Goal: Task Accomplishment & Management: Manage account settings

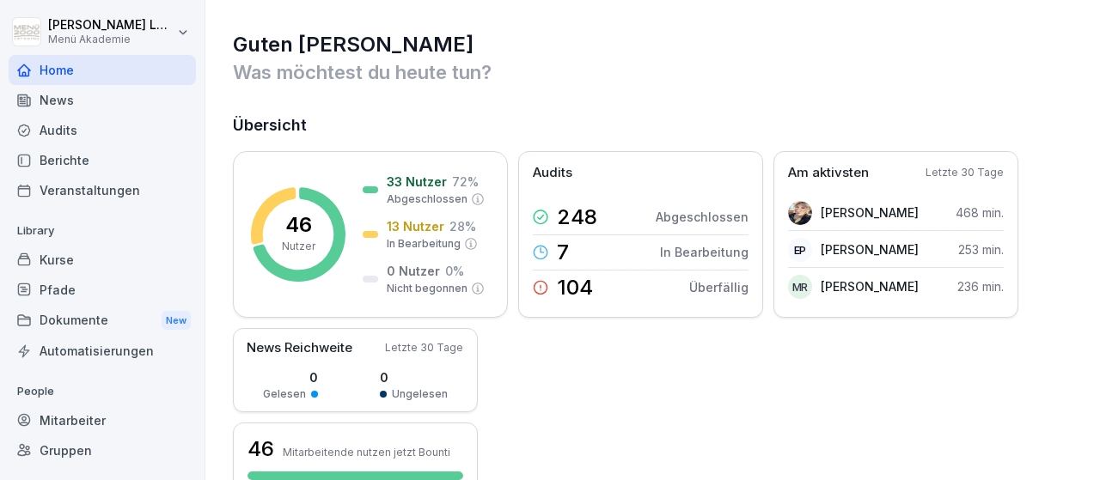
scroll to position [101, 0]
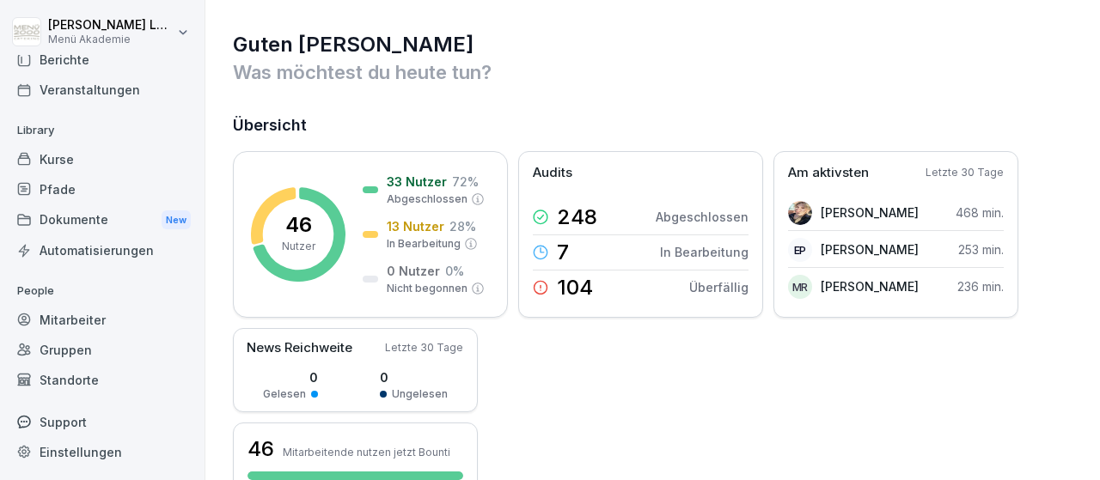
click at [93, 314] on div "Mitarbeiter" at bounding box center [102, 320] width 187 height 30
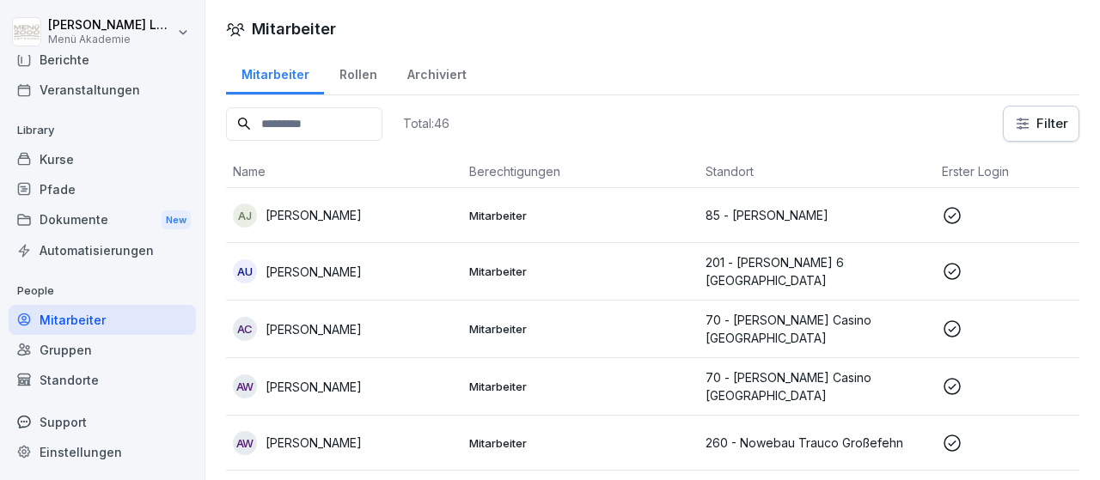
click at [957, 215] on icon at bounding box center [952, 215] width 21 height 21
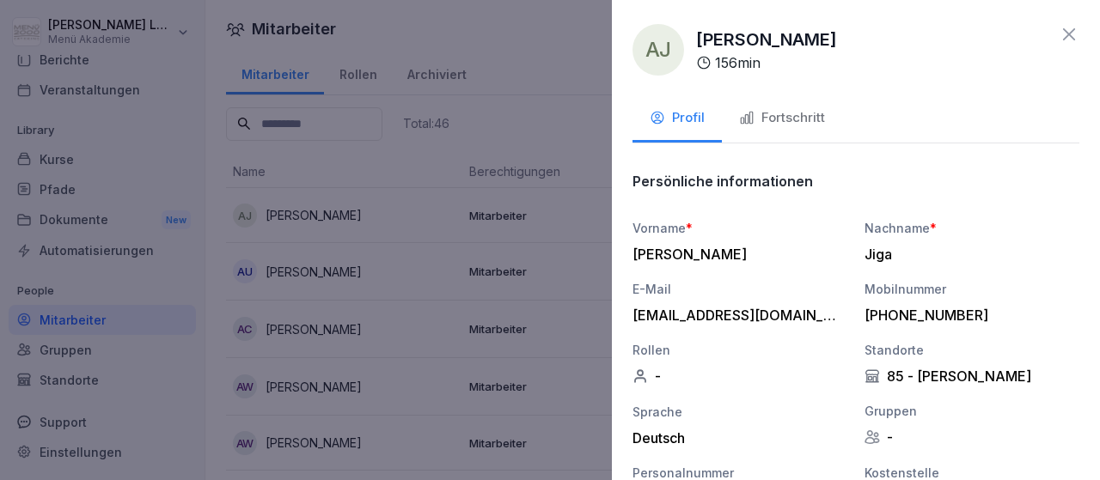
click at [776, 106] on button "Fortschritt" at bounding box center [782, 119] width 120 height 46
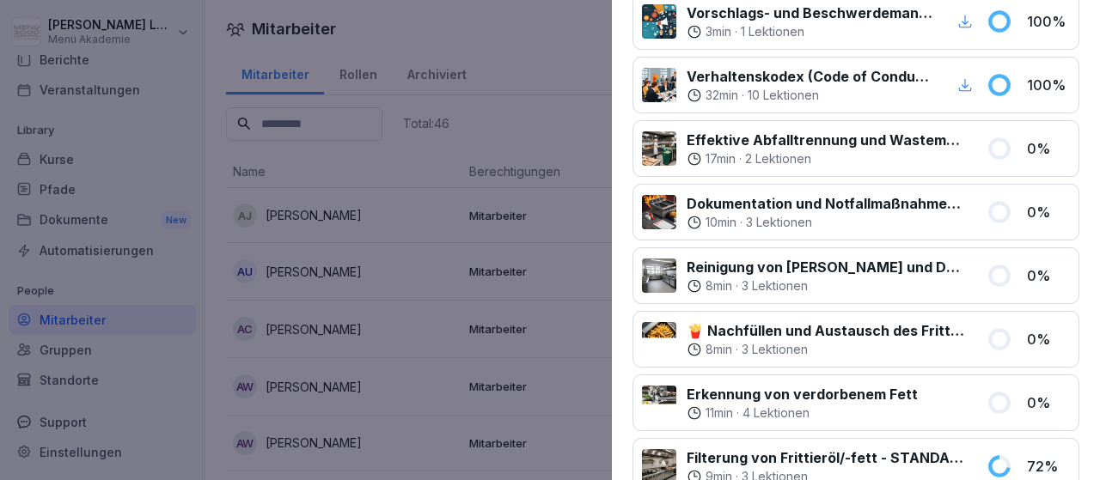
scroll to position [0, 0]
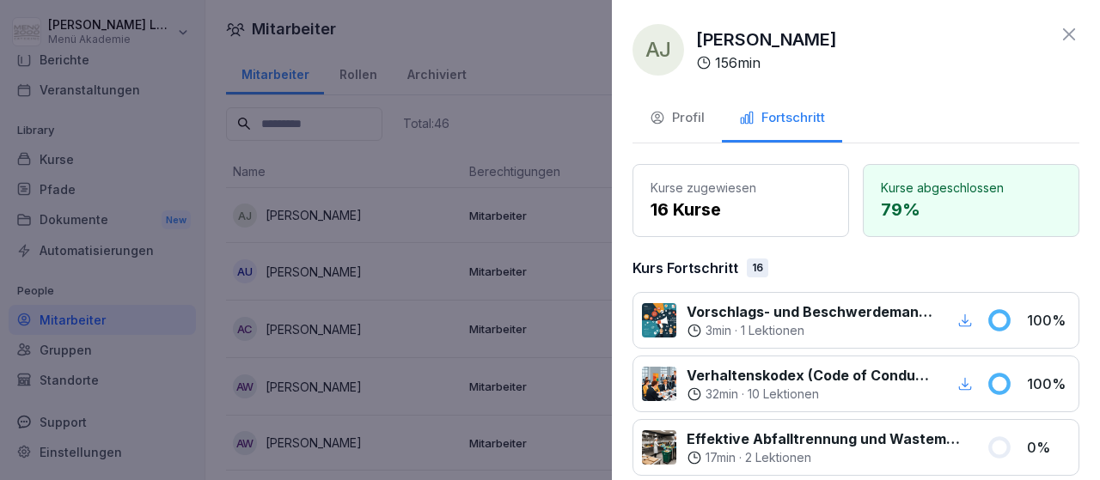
click at [536, 88] on div at bounding box center [550, 240] width 1100 height 480
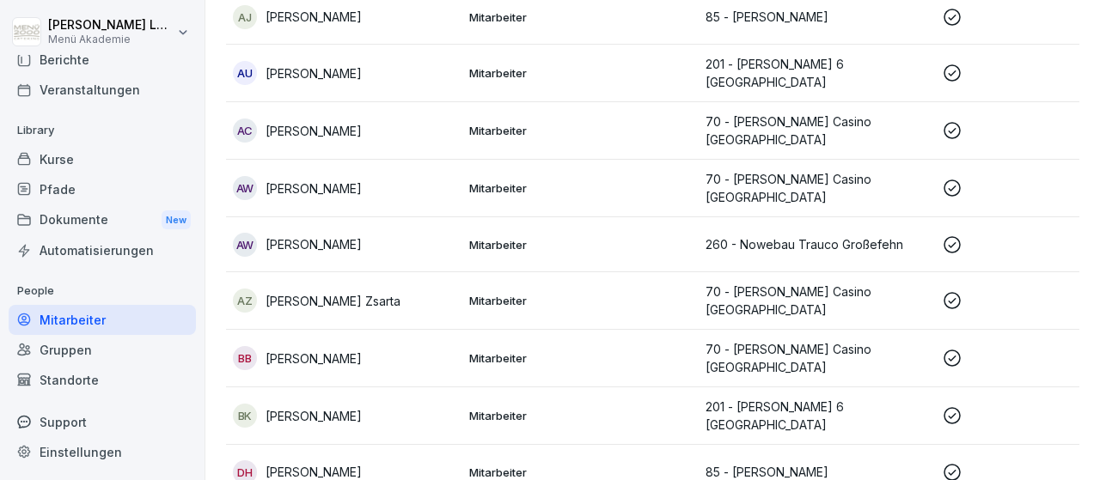
scroll to position [199, 0]
click at [952, 180] on icon at bounding box center [952, 187] width 21 height 21
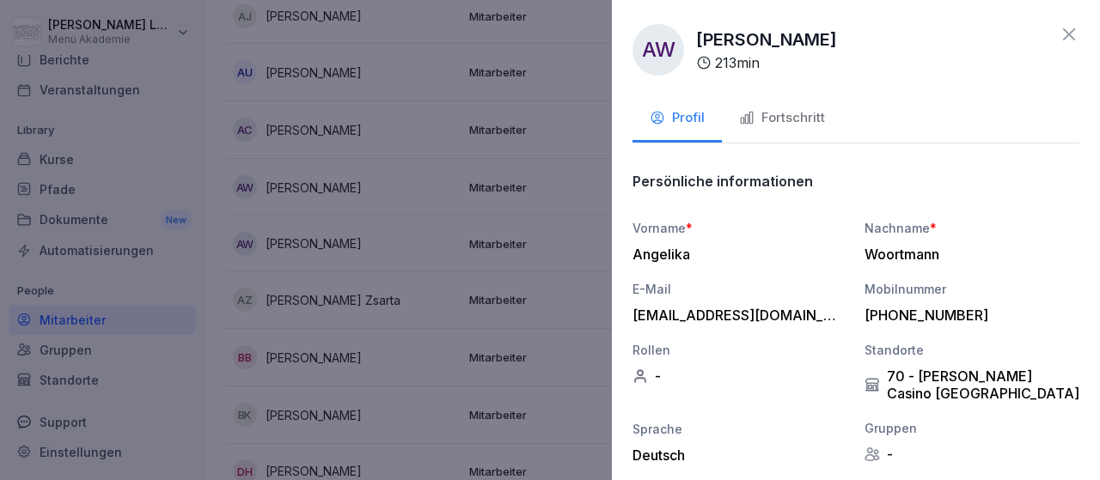
click at [786, 119] on div "Fortschritt" at bounding box center [782, 118] width 86 height 20
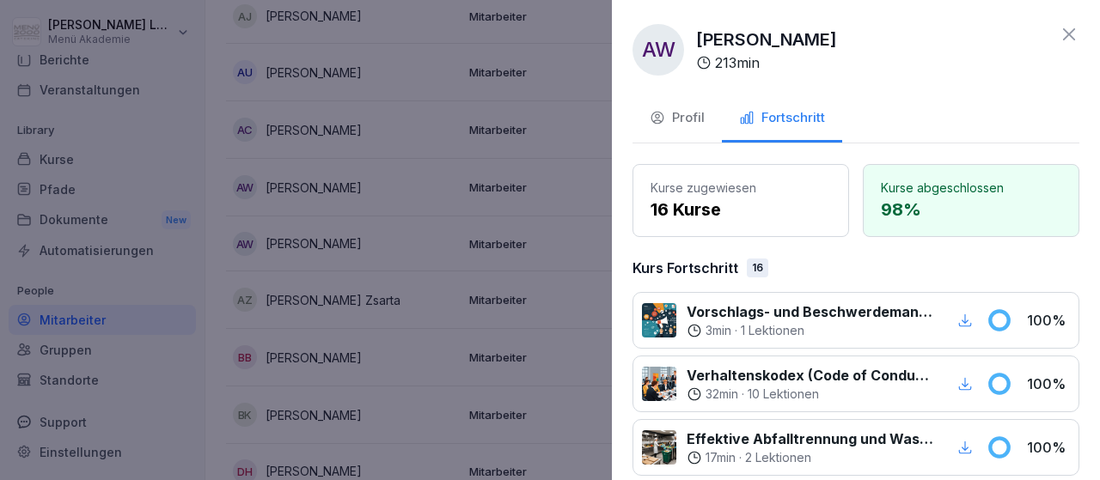
click at [599, 272] on div at bounding box center [550, 240] width 1100 height 480
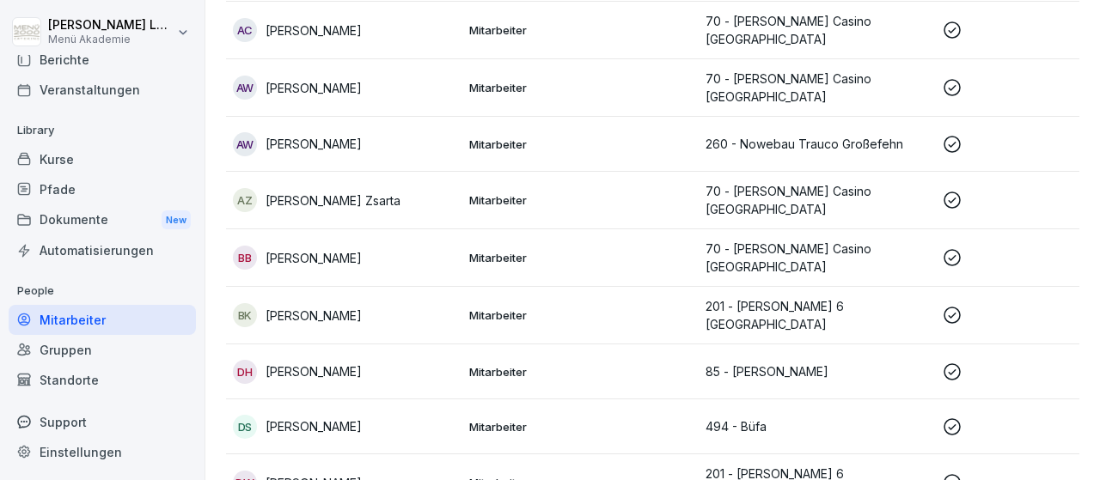
scroll to position [399, 0]
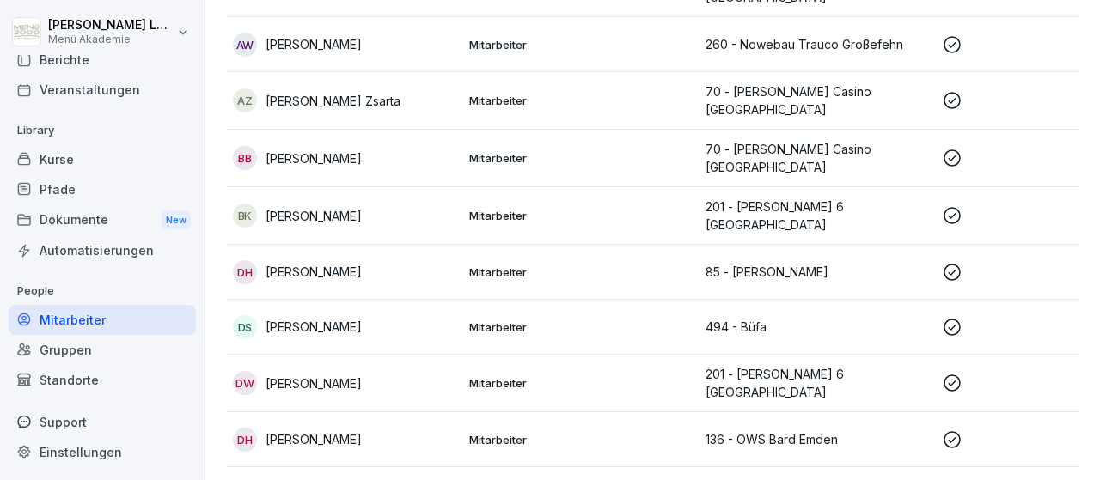
click at [953, 317] on icon at bounding box center [952, 327] width 21 height 21
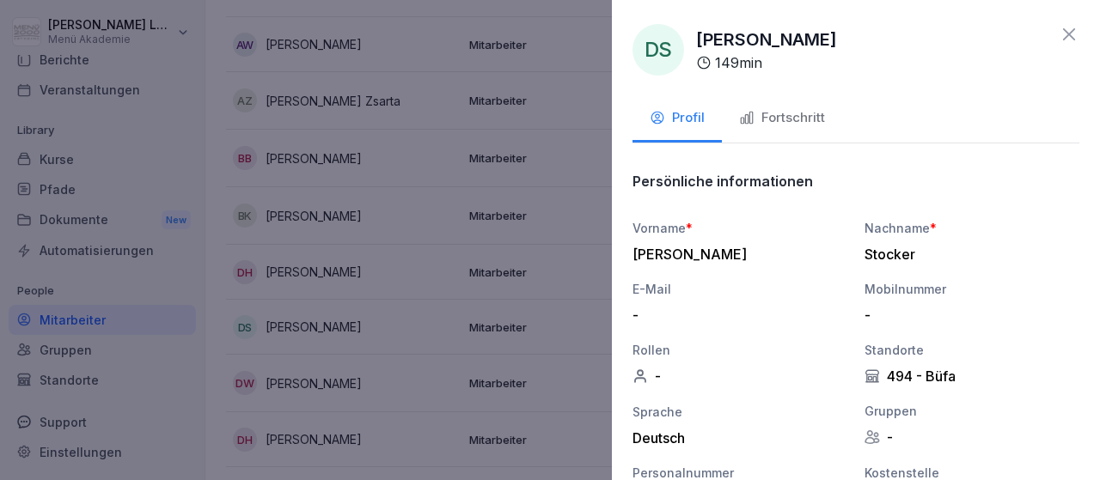
click at [797, 113] on div "Fortschritt" at bounding box center [782, 118] width 86 height 20
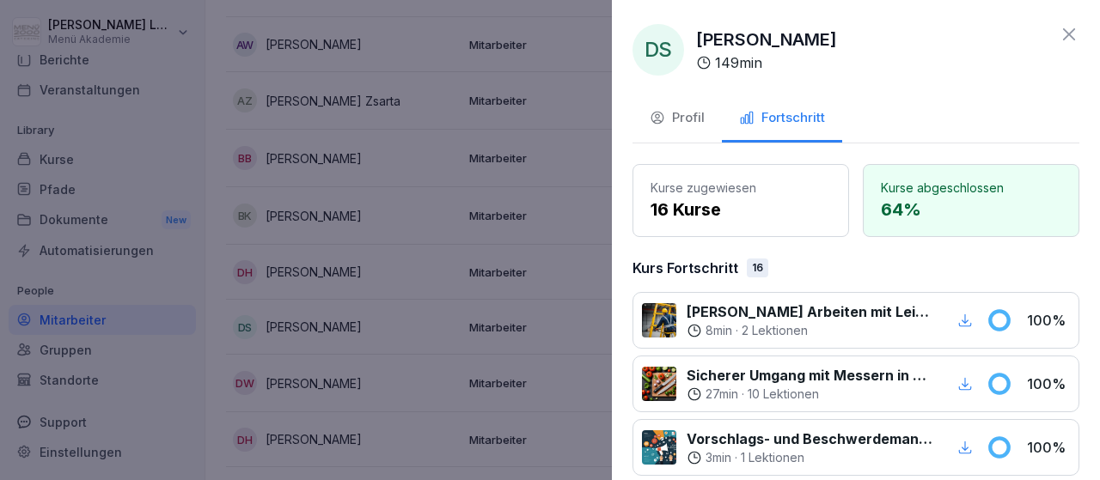
click at [948, 85] on div "DS [PERSON_NAME] 149 min Profil Fortschritt Kurse zugewiesen 16 Kurse Kurse abg…" at bounding box center [856, 240] width 488 height 480
click at [1071, 34] on icon at bounding box center [1069, 34] width 21 height 21
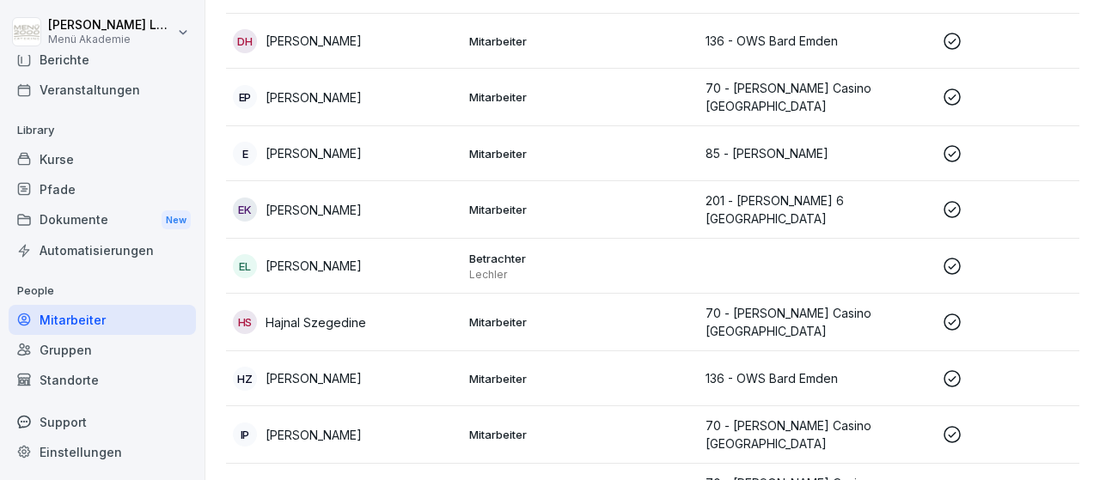
scroll to position [897, 0]
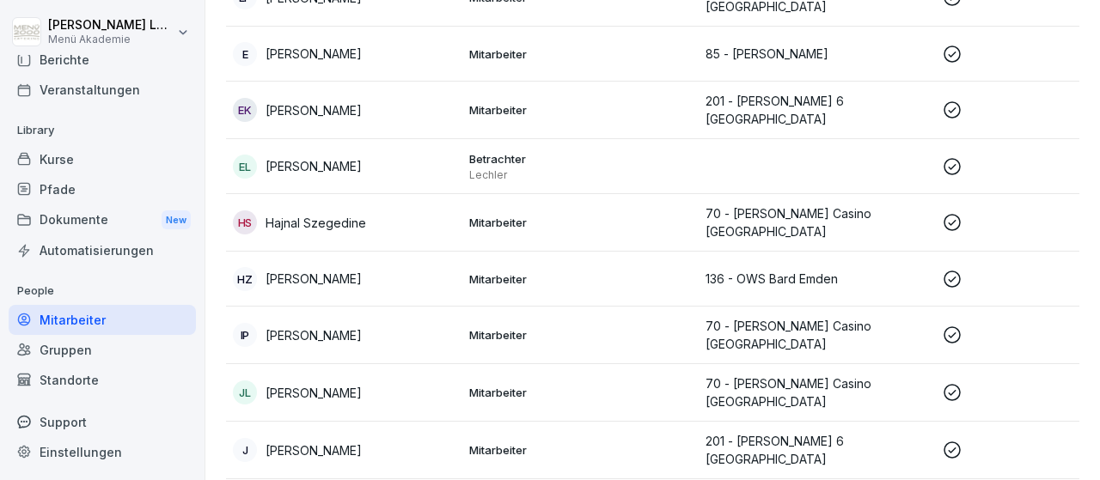
click at [955, 269] on icon at bounding box center [952, 279] width 21 height 21
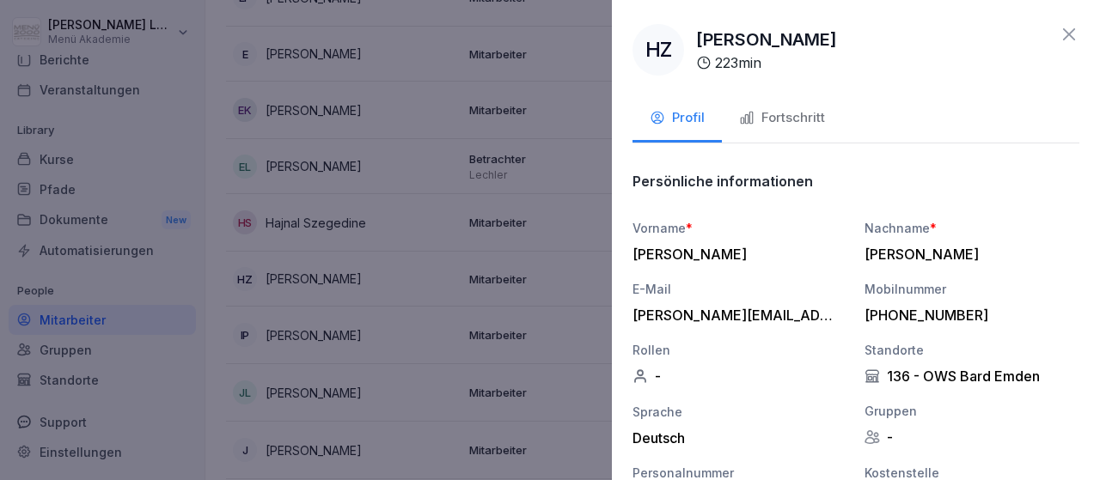
click at [805, 123] on div "Fortschritt" at bounding box center [782, 118] width 86 height 20
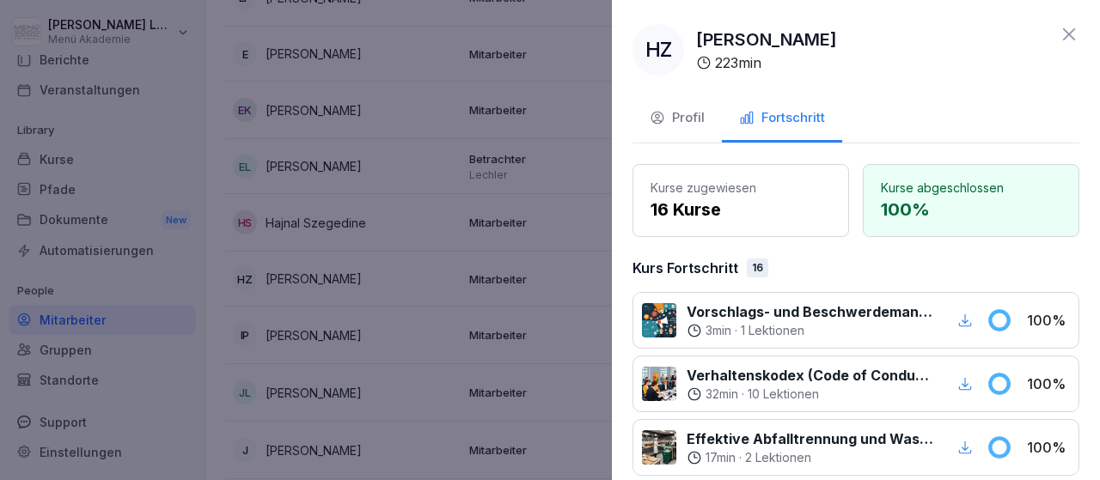
click at [562, 223] on div at bounding box center [550, 240] width 1100 height 480
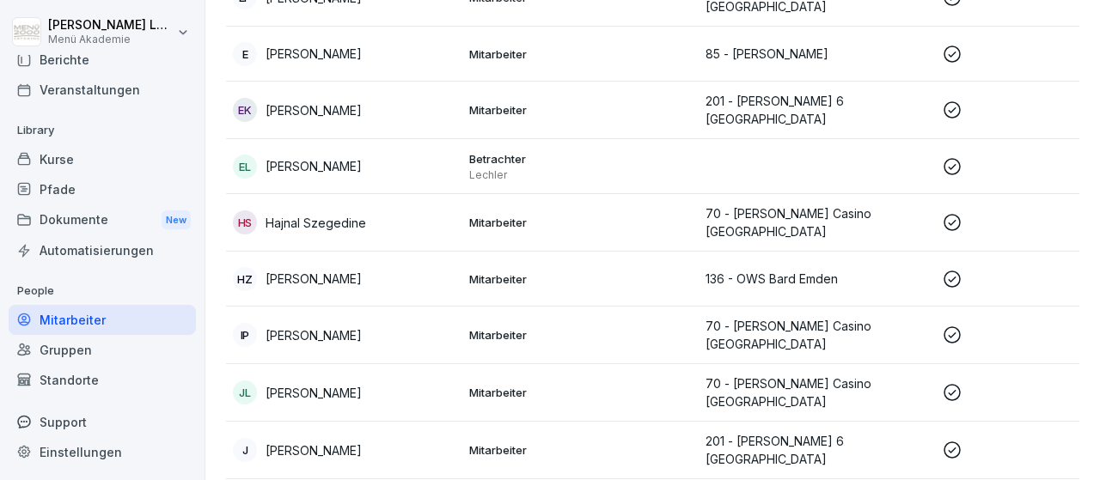
scroll to position [997, 0]
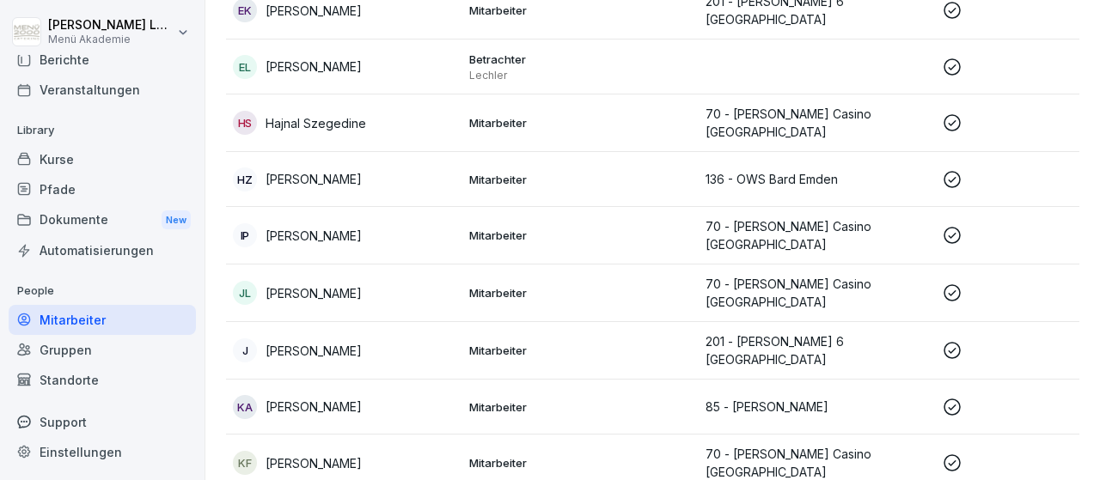
click at [956, 342] on icon at bounding box center [952, 350] width 17 height 17
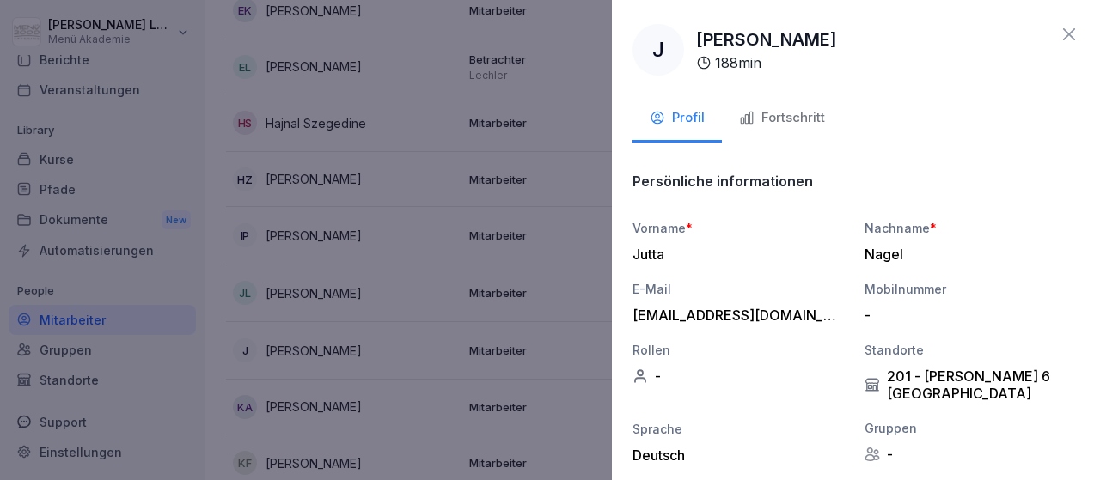
click at [812, 116] on div "Fortschritt" at bounding box center [782, 118] width 86 height 20
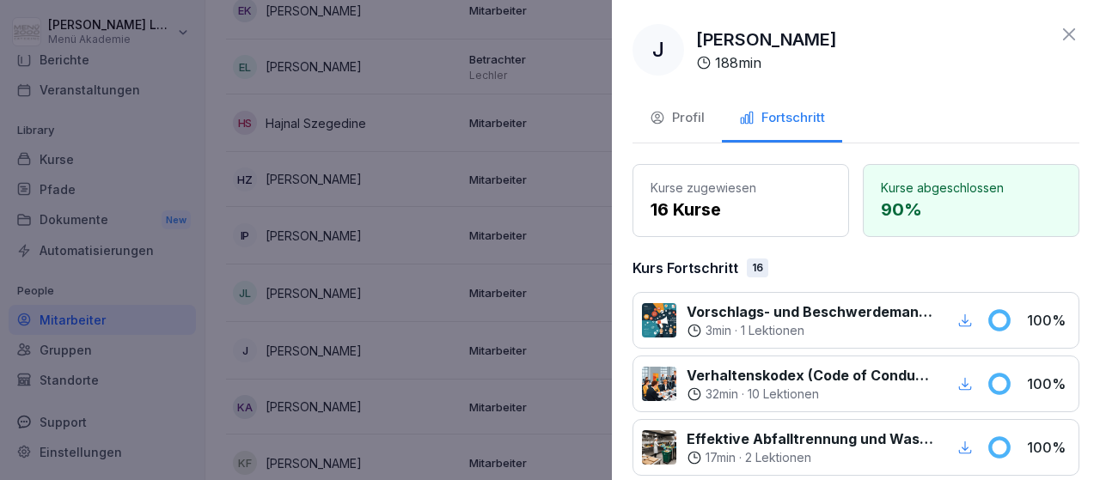
click at [886, 88] on div "J [PERSON_NAME] 188 min Profil Fortschritt Kurse zugewiesen 16 Kurse Kurse abge…" at bounding box center [856, 240] width 488 height 480
click at [1068, 33] on icon at bounding box center [1069, 34] width 21 height 21
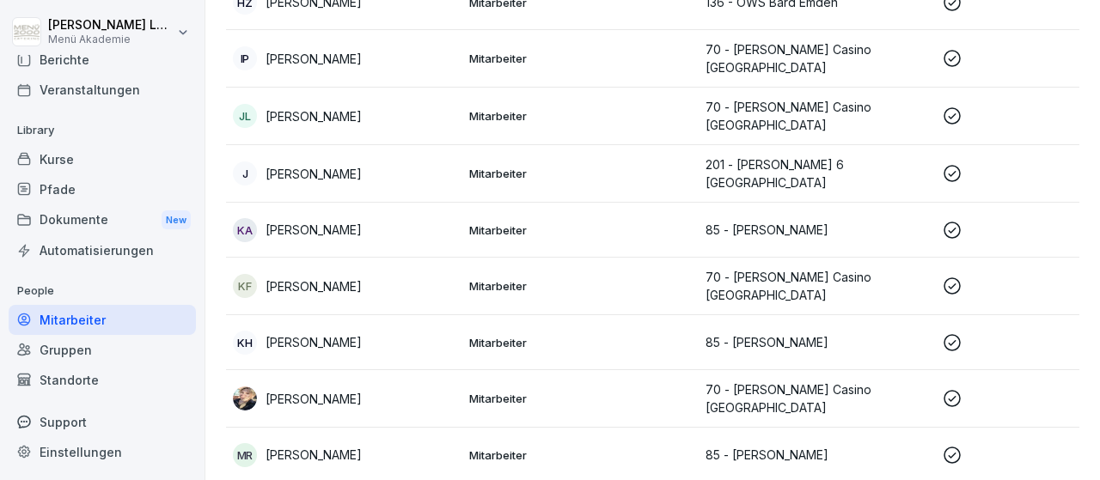
scroll to position [1196, 0]
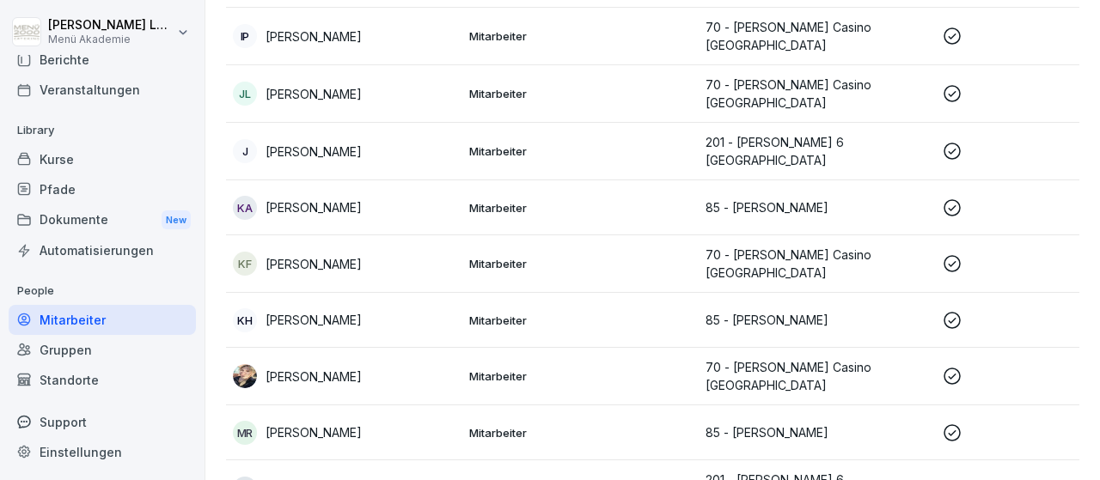
click at [955, 312] on icon at bounding box center [952, 320] width 17 height 17
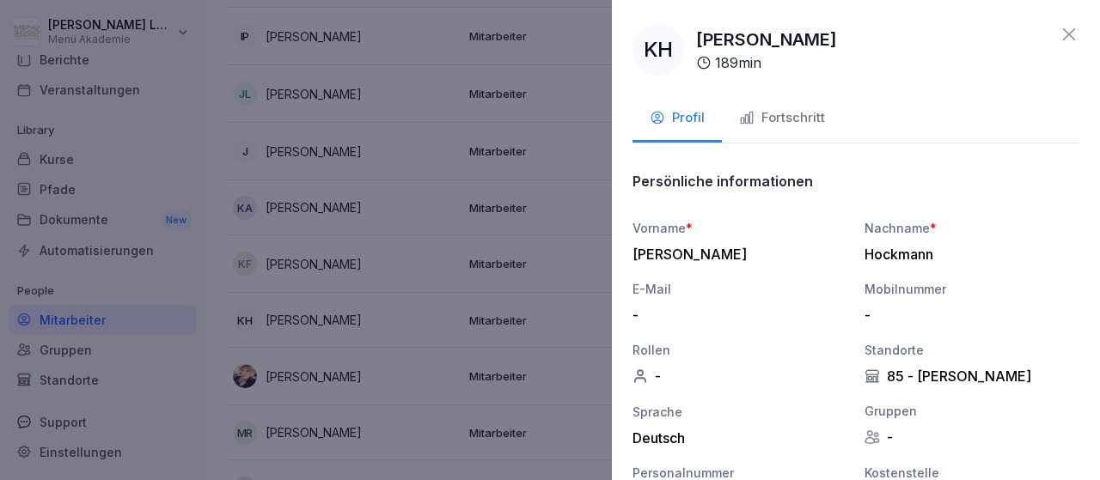
click at [793, 118] on div "Fortschritt" at bounding box center [782, 118] width 86 height 20
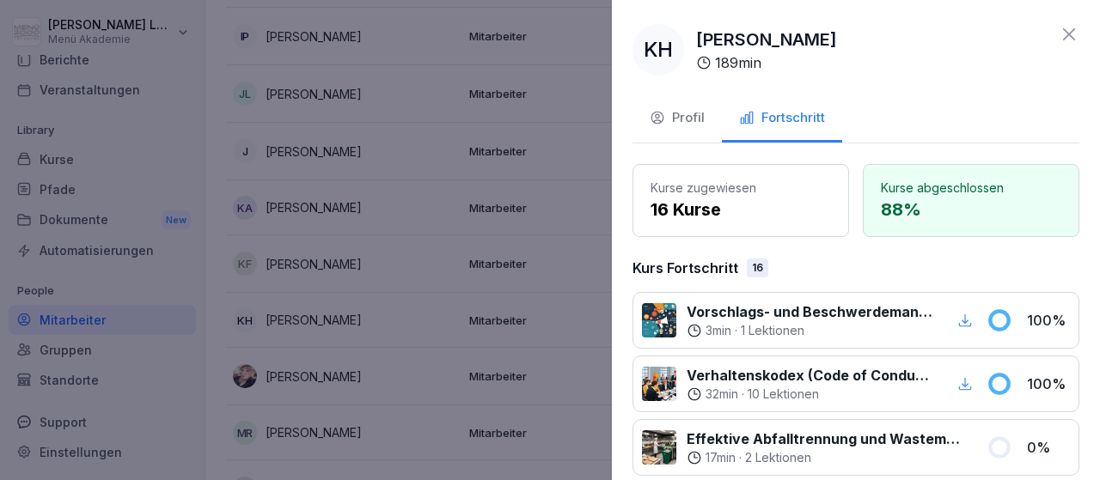
click at [1067, 34] on icon at bounding box center [1069, 34] width 21 height 21
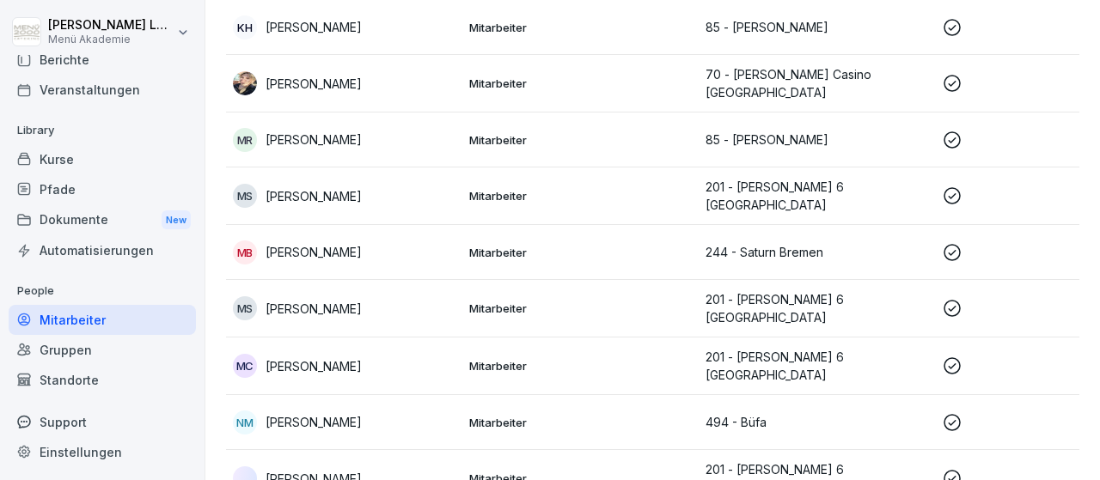
scroll to position [1495, 0]
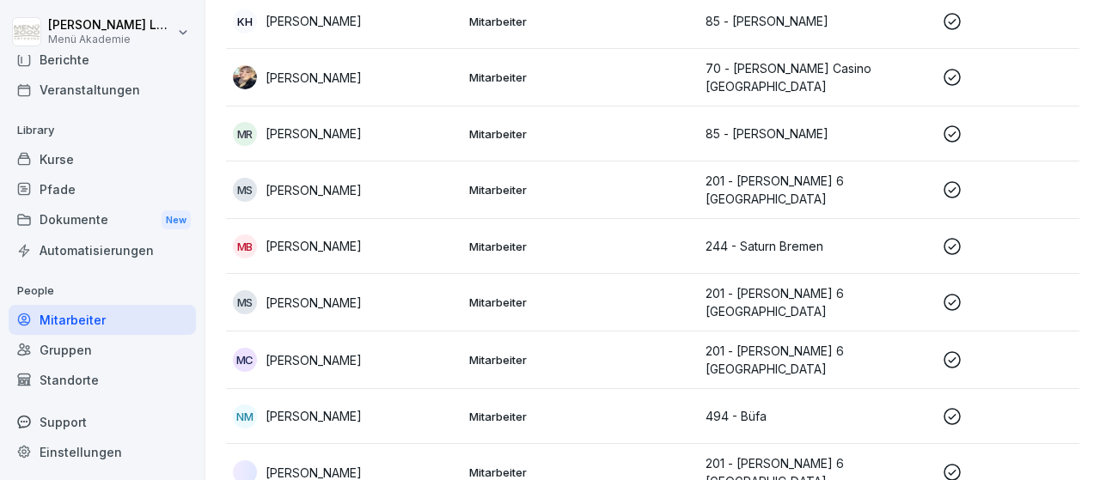
click at [947, 407] on icon at bounding box center [952, 417] width 21 height 21
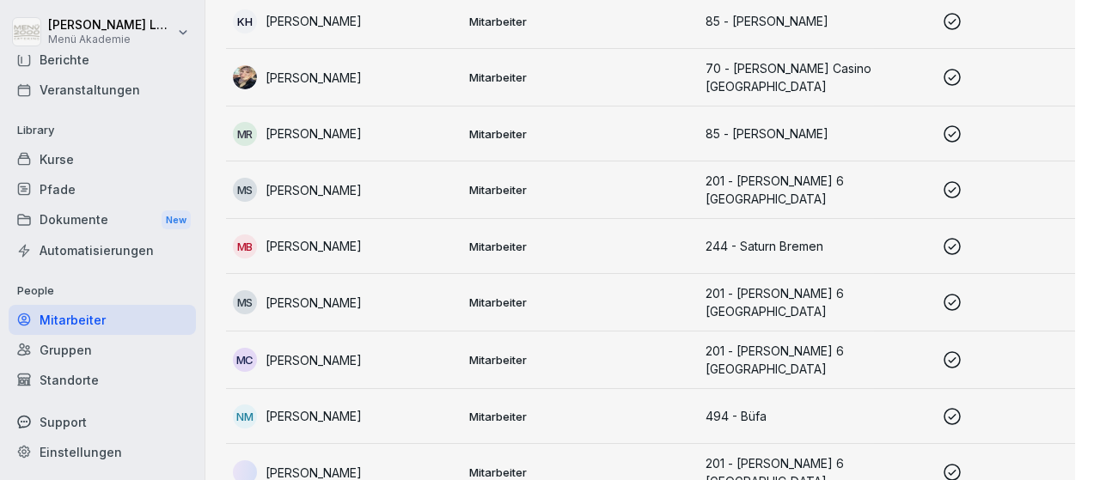
scroll to position [0, 0]
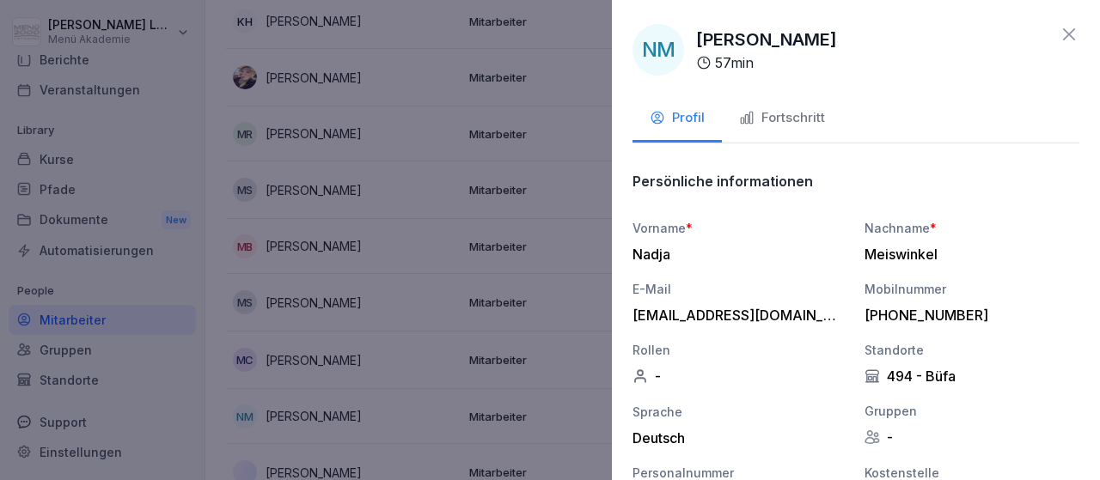
click at [822, 118] on div "Fortschritt" at bounding box center [782, 118] width 86 height 20
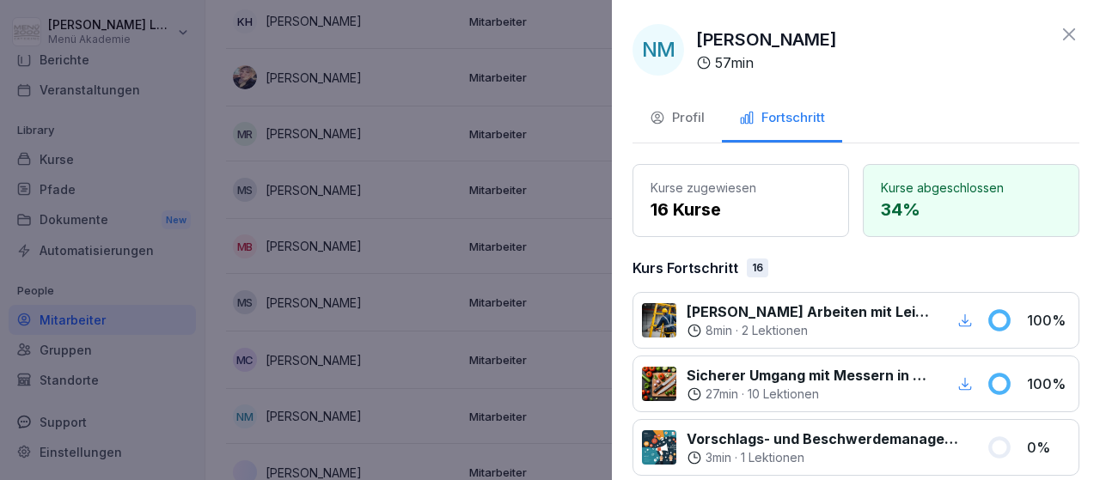
click at [1066, 28] on icon at bounding box center [1069, 34] width 21 height 21
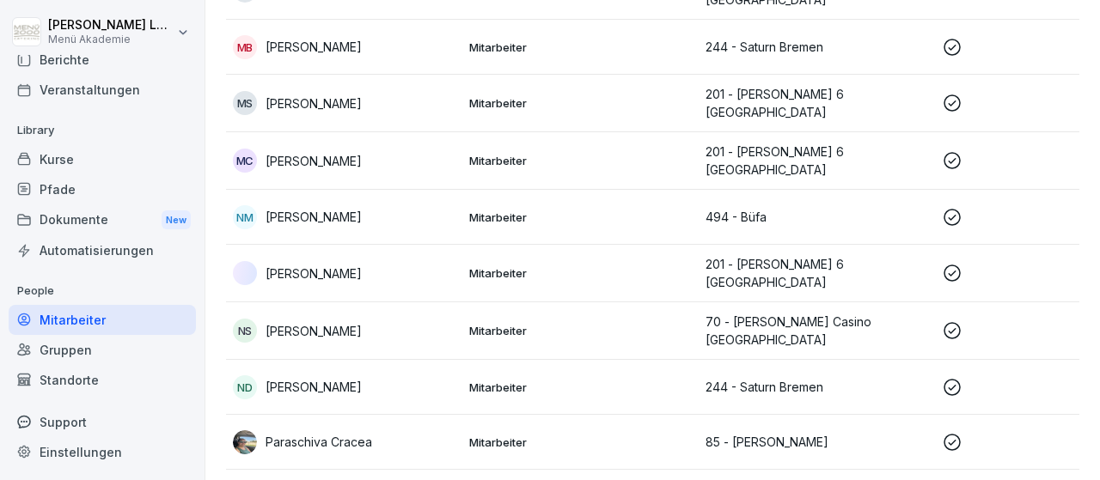
click at [951, 377] on icon at bounding box center [952, 387] width 21 height 21
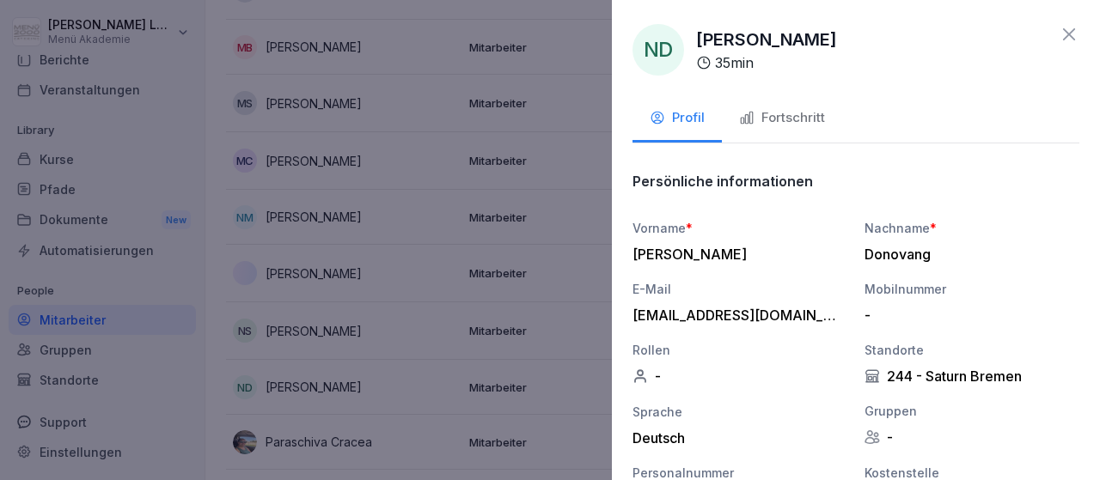
click at [817, 114] on div "Fortschritt" at bounding box center [782, 118] width 86 height 20
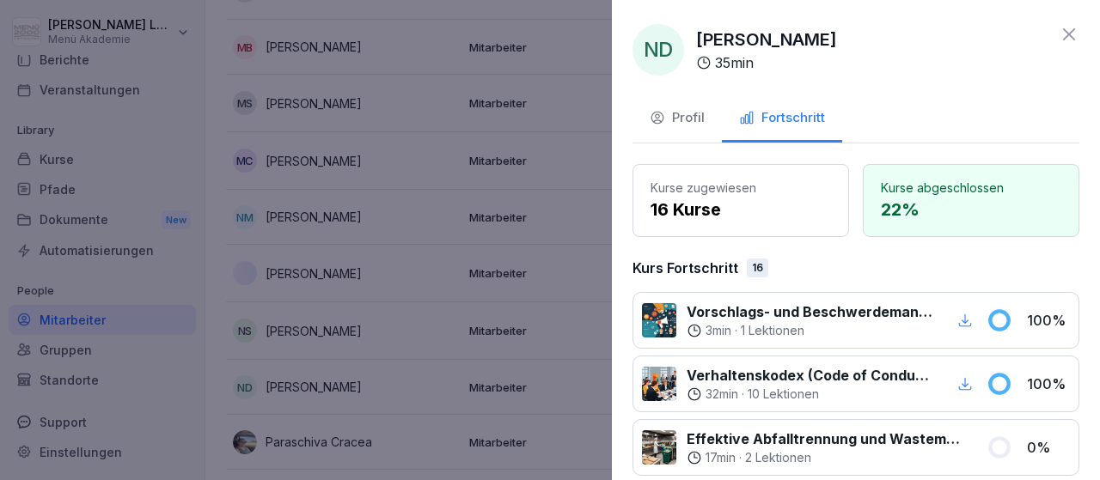
click at [568, 174] on div at bounding box center [550, 240] width 1100 height 480
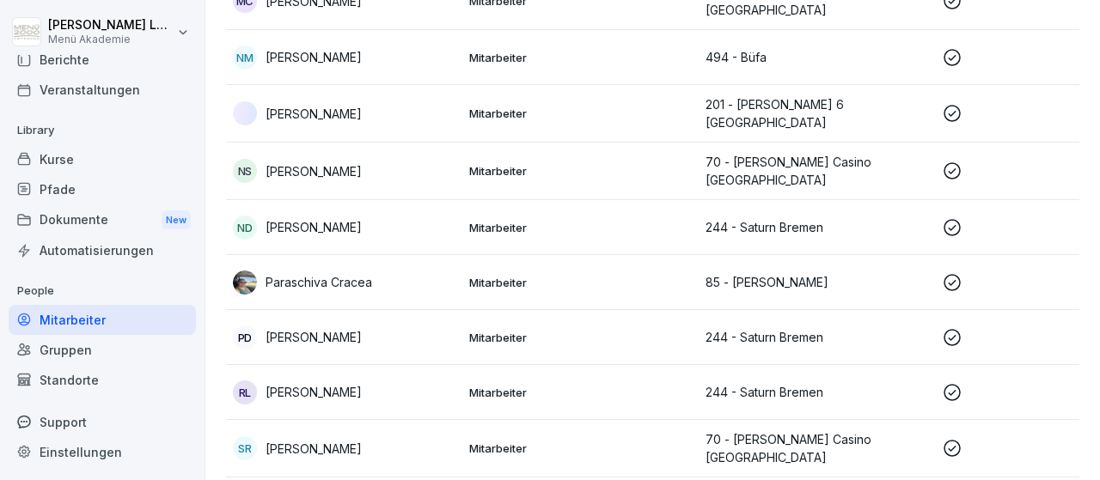
scroll to position [1894, 0]
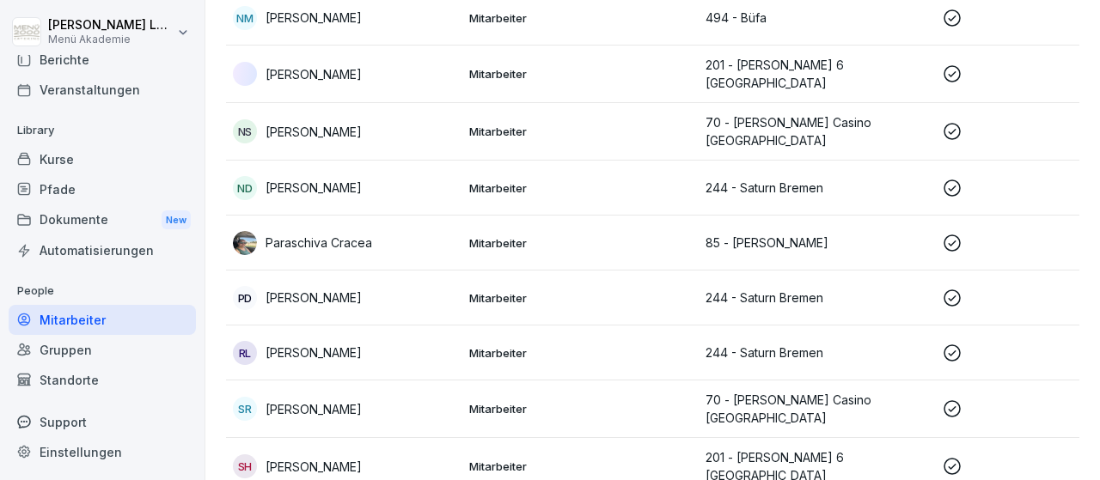
click at [949, 288] on icon at bounding box center [952, 298] width 21 height 21
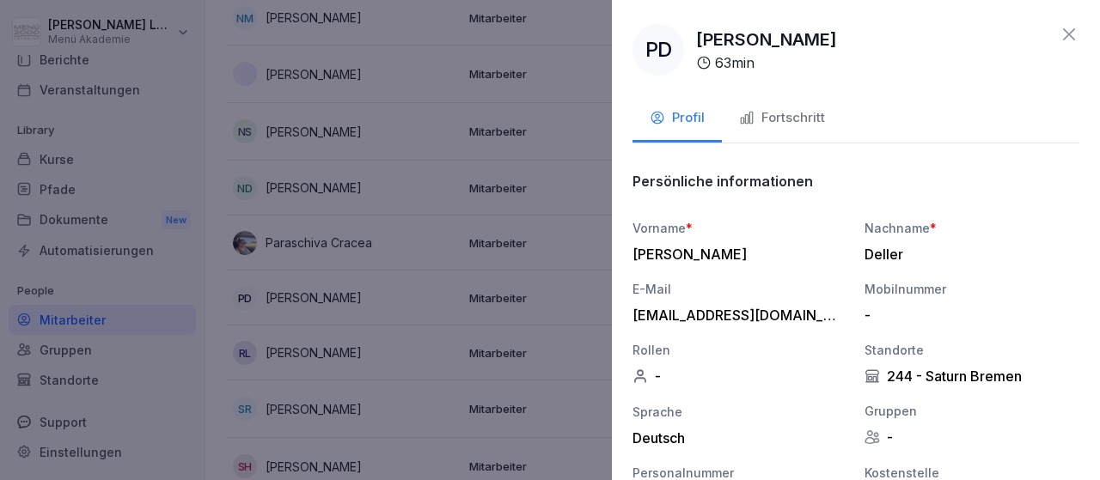
click at [820, 116] on div "Fortschritt" at bounding box center [782, 118] width 86 height 20
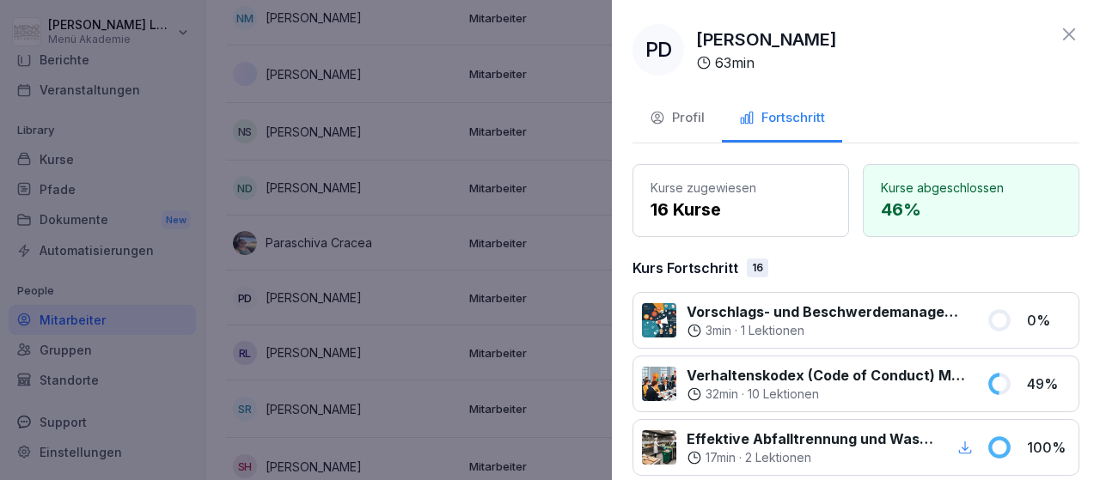
click at [426, 339] on div at bounding box center [550, 240] width 1100 height 480
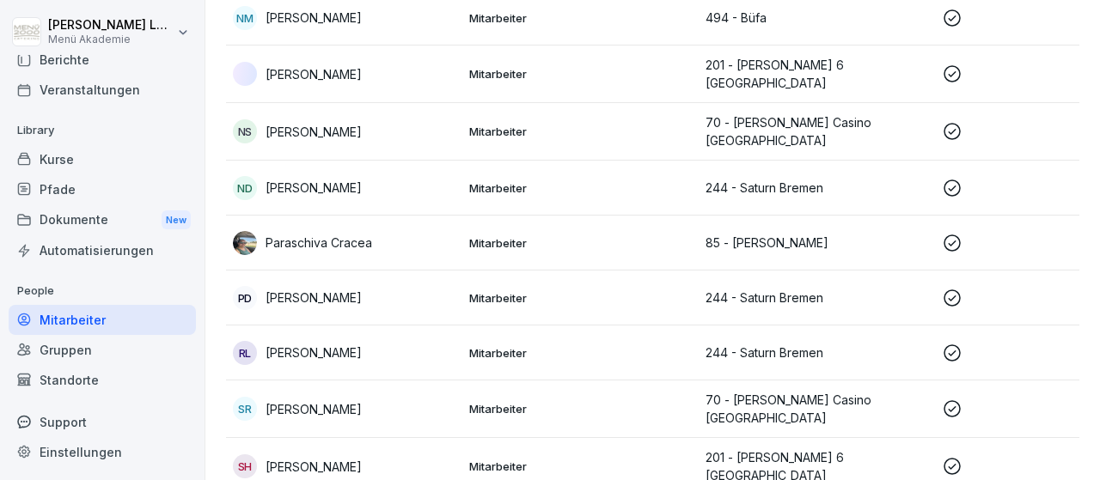
click at [953, 399] on icon at bounding box center [952, 409] width 21 height 21
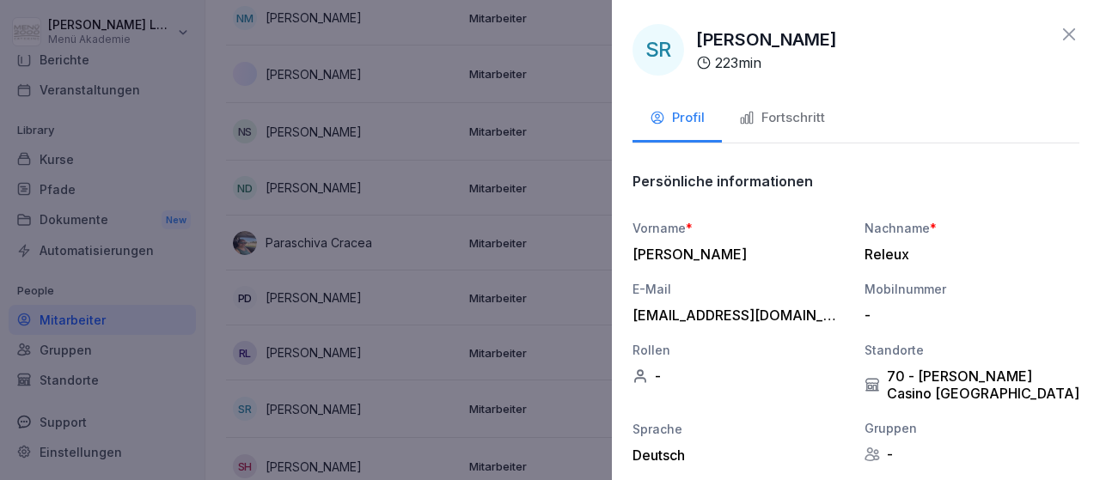
click at [803, 116] on div "Fortschritt" at bounding box center [782, 118] width 86 height 20
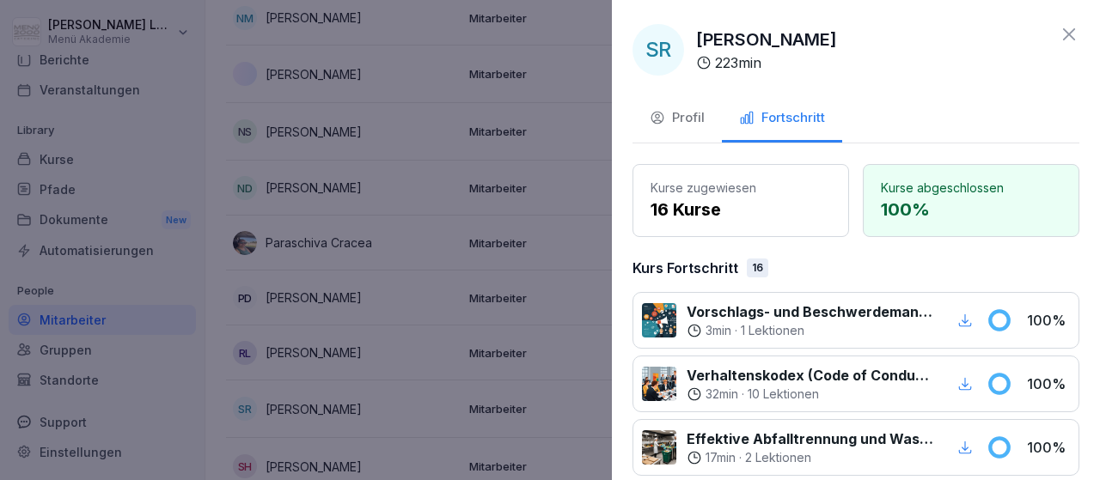
click at [1008, 58] on div "SR [PERSON_NAME] 223 min" at bounding box center [856, 50] width 447 height 52
click at [1068, 34] on icon at bounding box center [1069, 34] width 21 height 21
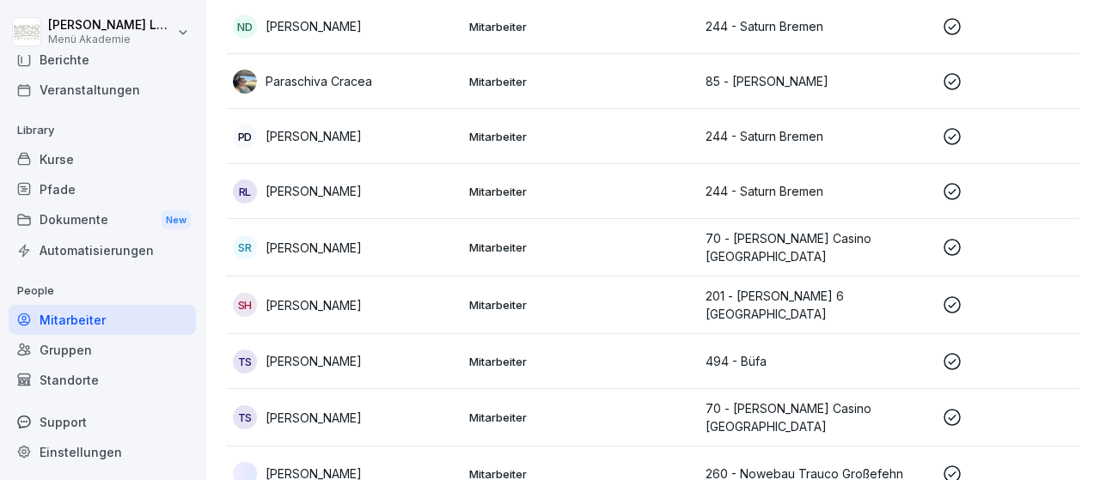
scroll to position [2094, 0]
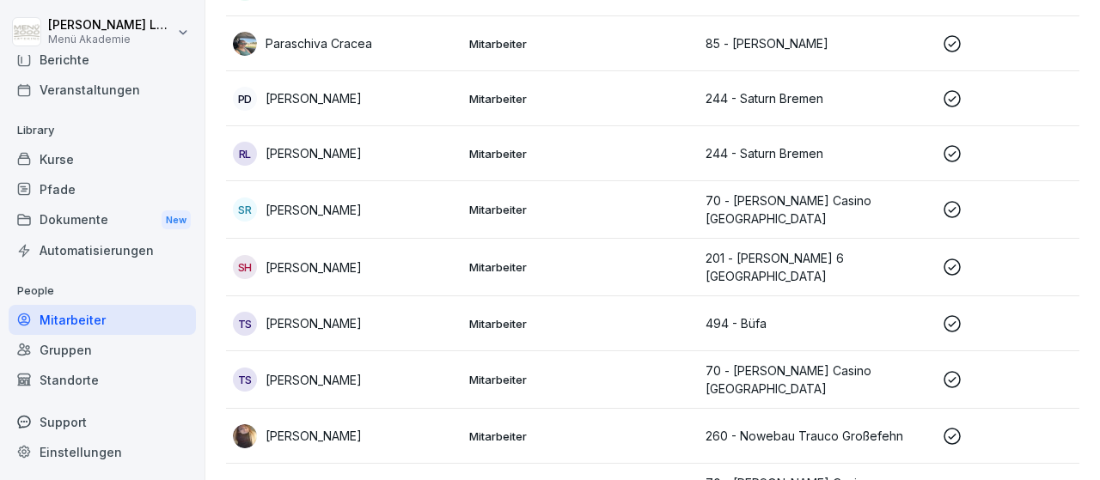
click at [960, 315] on icon at bounding box center [952, 323] width 17 height 17
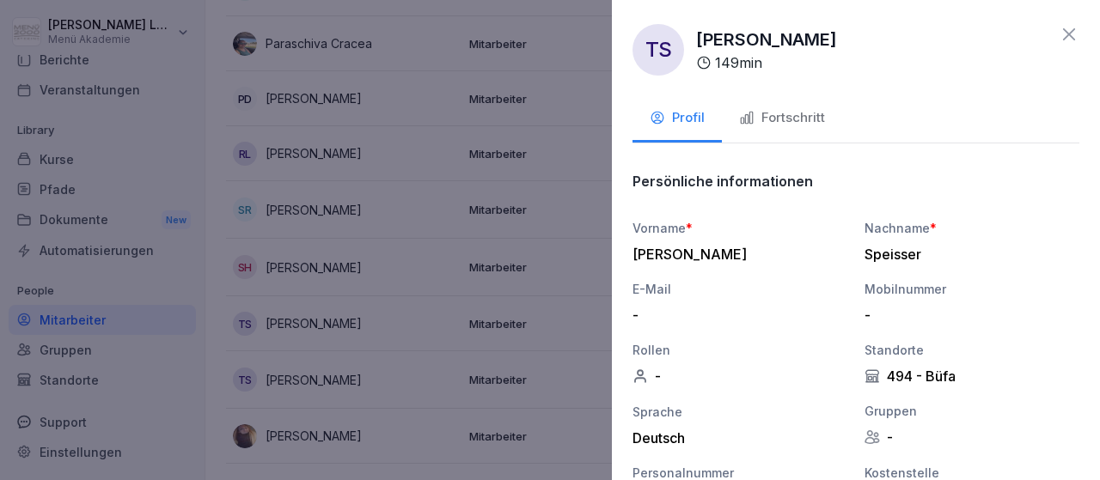
click at [809, 118] on div "Fortschritt" at bounding box center [782, 118] width 86 height 20
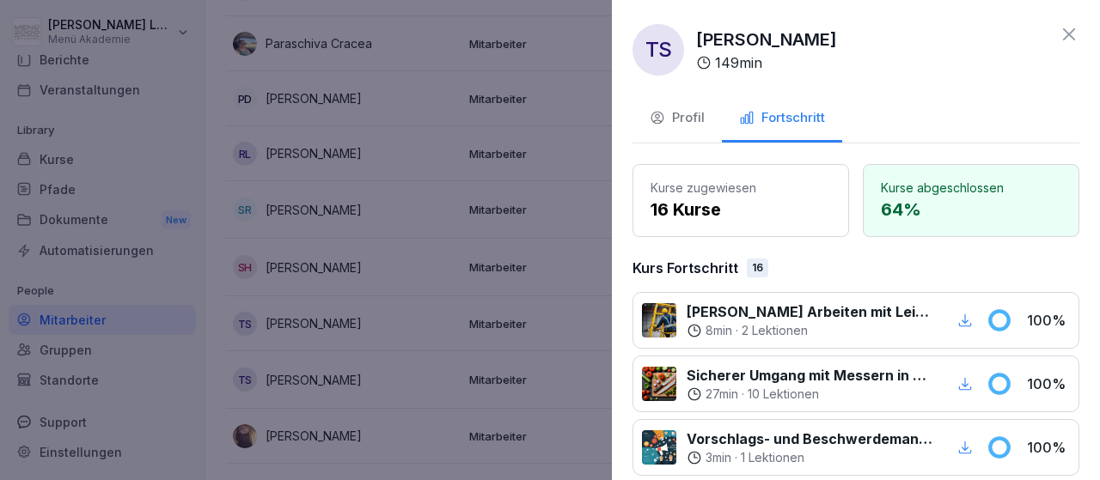
click at [895, 76] on div "TS [PERSON_NAME] 149 min Profil Fortschritt Kurse zugewiesen 16 Kurse Kurse abg…" at bounding box center [856, 240] width 488 height 480
click at [1067, 34] on icon at bounding box center [1069, 34] width 21 height 21
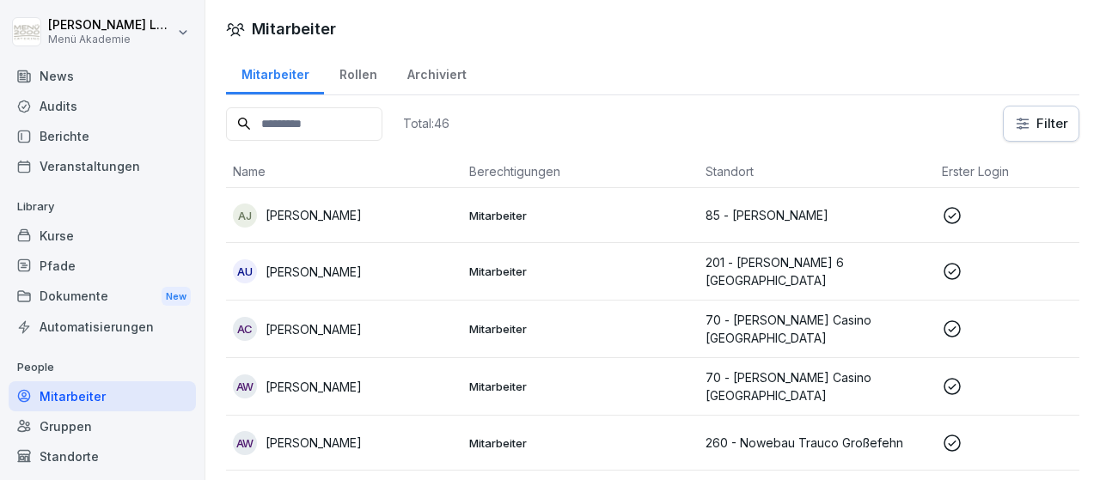
scroll to position [0, 0]
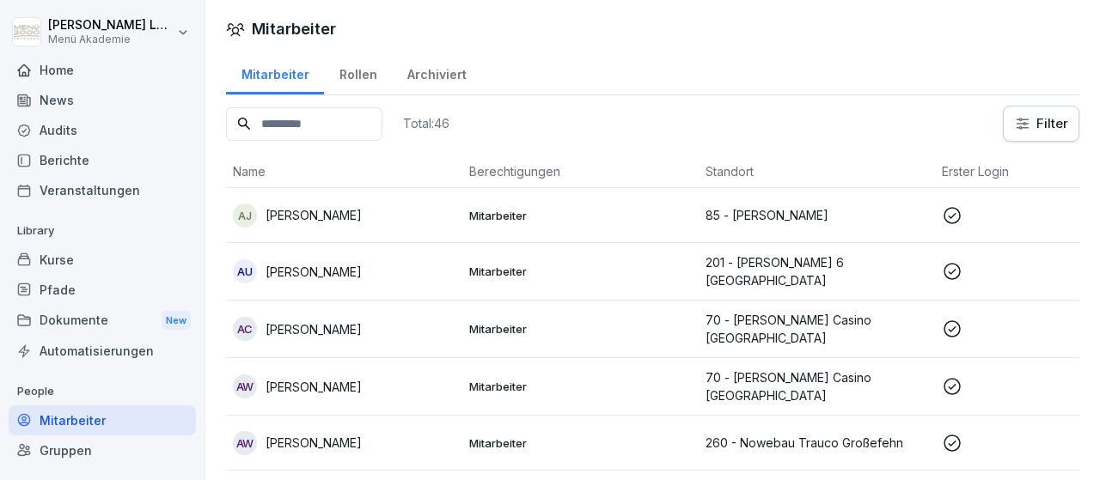
click at [87, 77] on div "Home" at bounding box center [102, 70] width 187 height 30
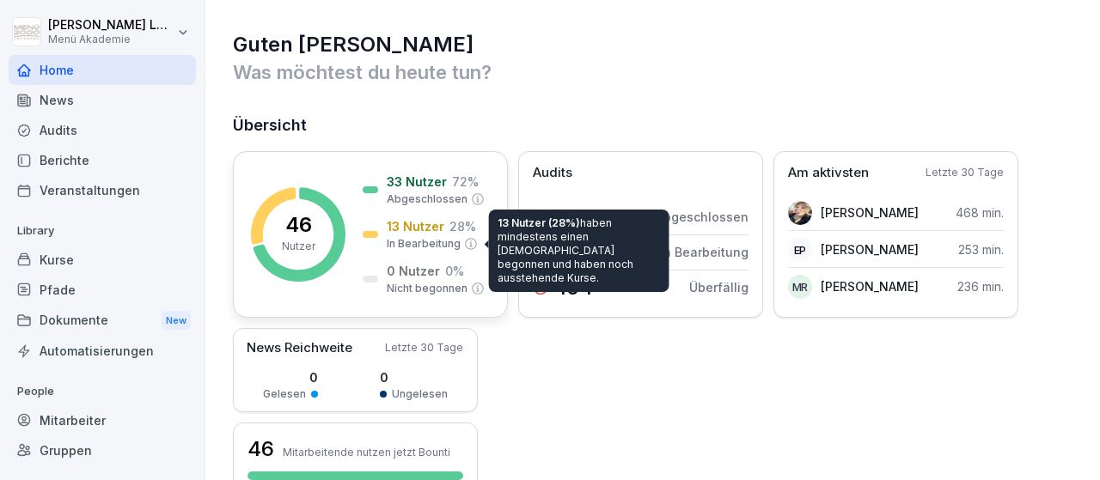
click at [465, 241] on icon at bounding box center [470, 243] width 11 height 11
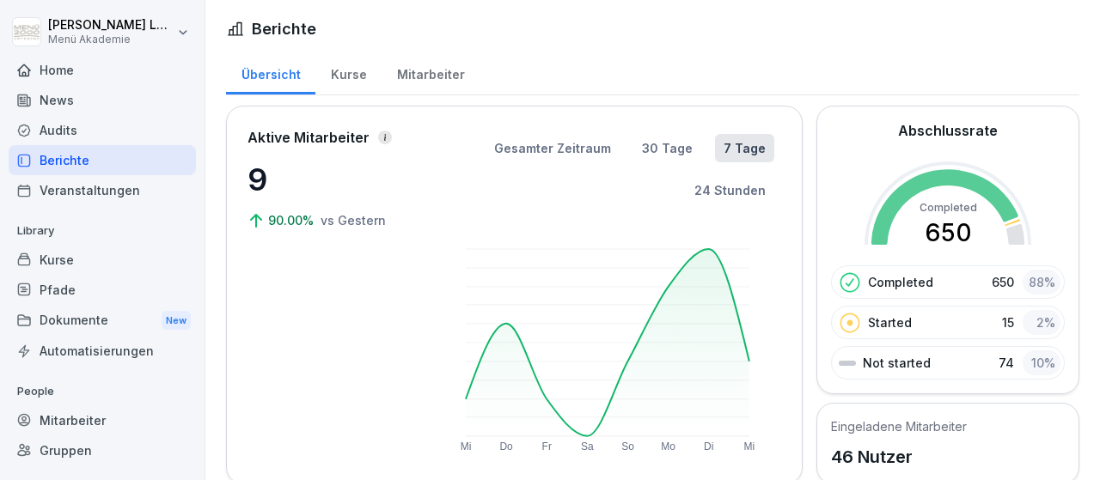
click at [58, 259] on div "Kurse" at bounding box center [102, 260] width 187 height 30
